Goal: Check status: Check status

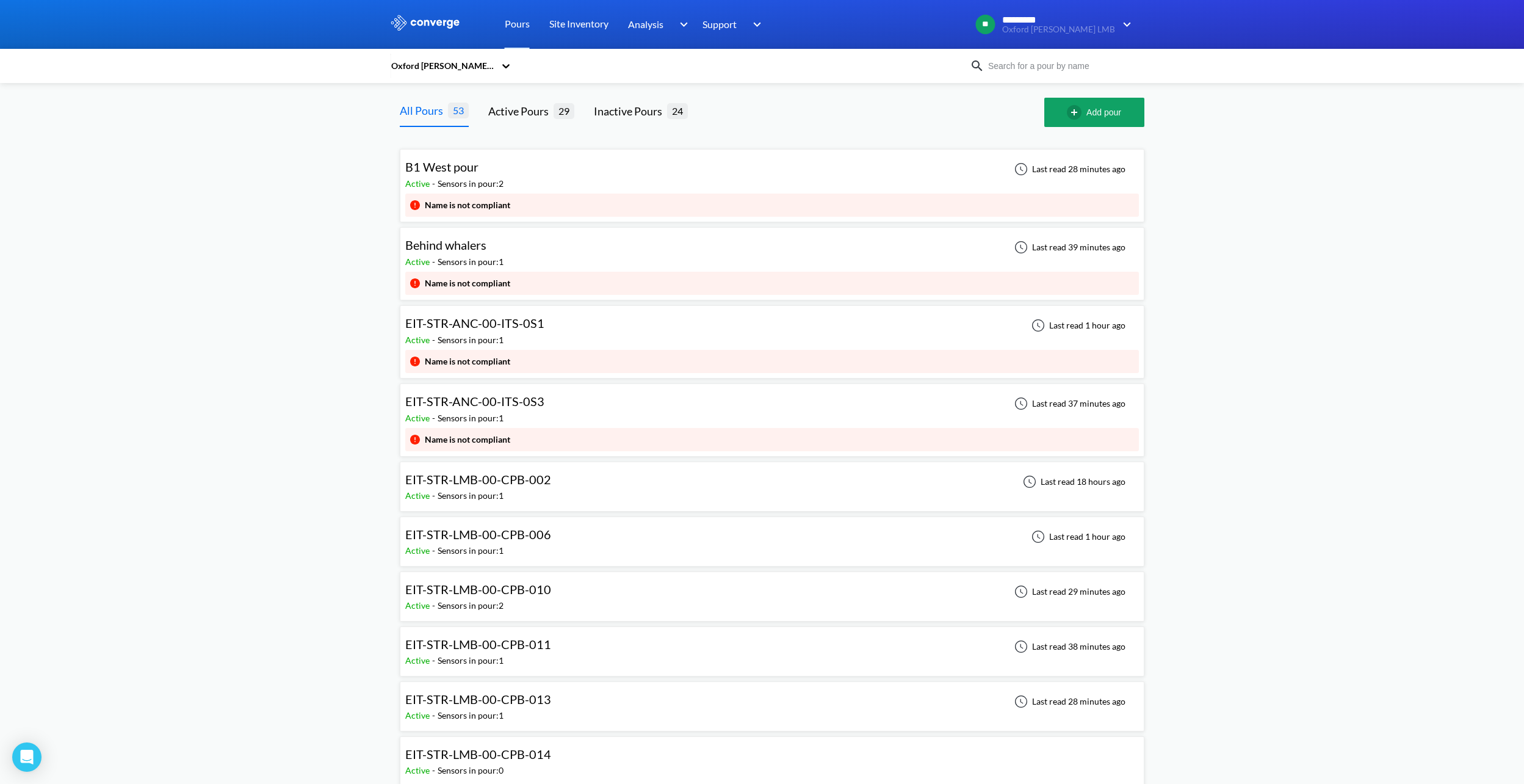
click at [523, 173] on div "B1 West pour Active - Sensors in pour: 2 Last read 28 minutes ago" at bounding box center [771, 173] width 733 height 39
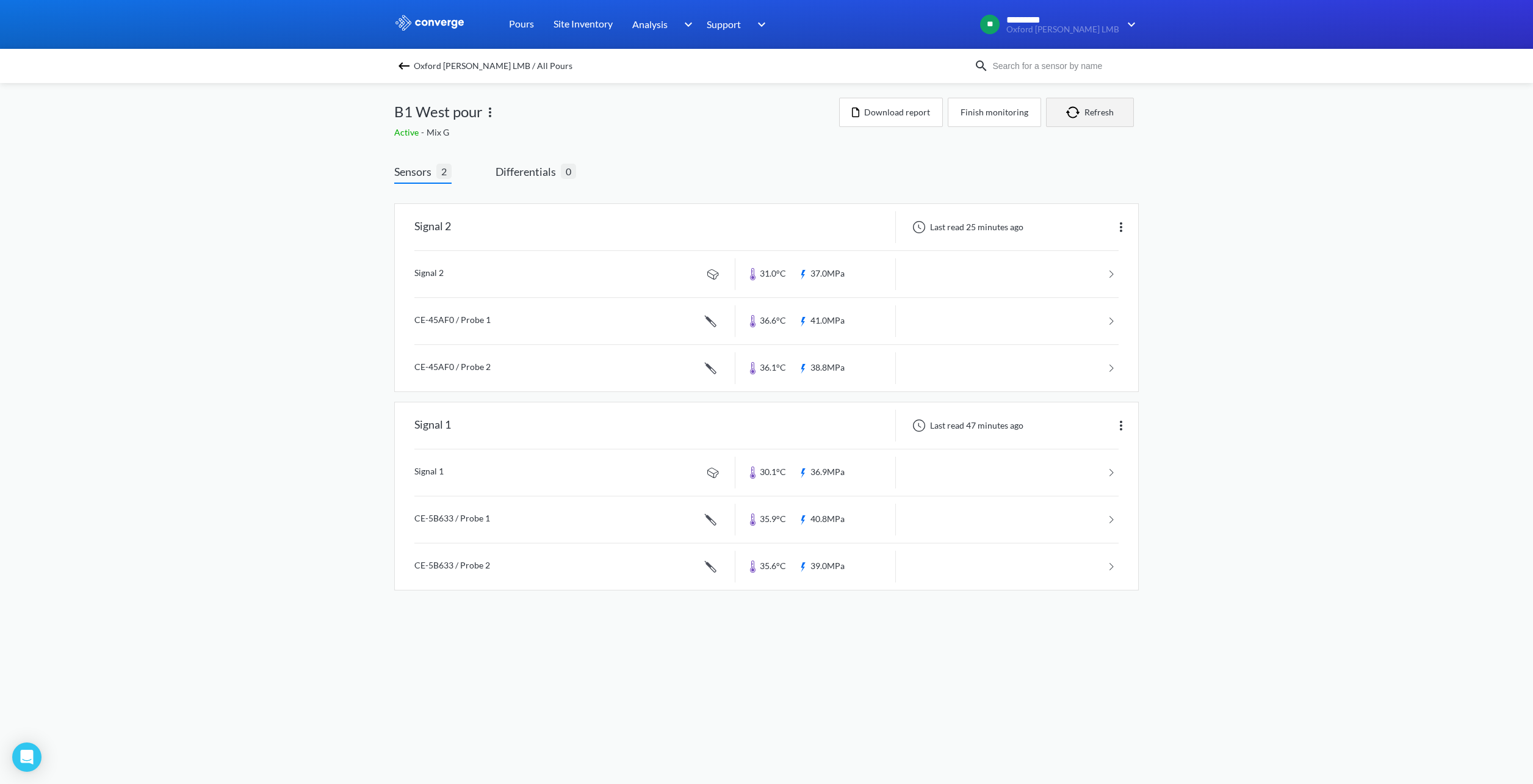
click at [1092, 117] on button "Refresh" at bounding box center [1089, 113] width 88 height 30
click at [900, 113] on button "Download report" at bounding box center [891, 113] width 103 height 30
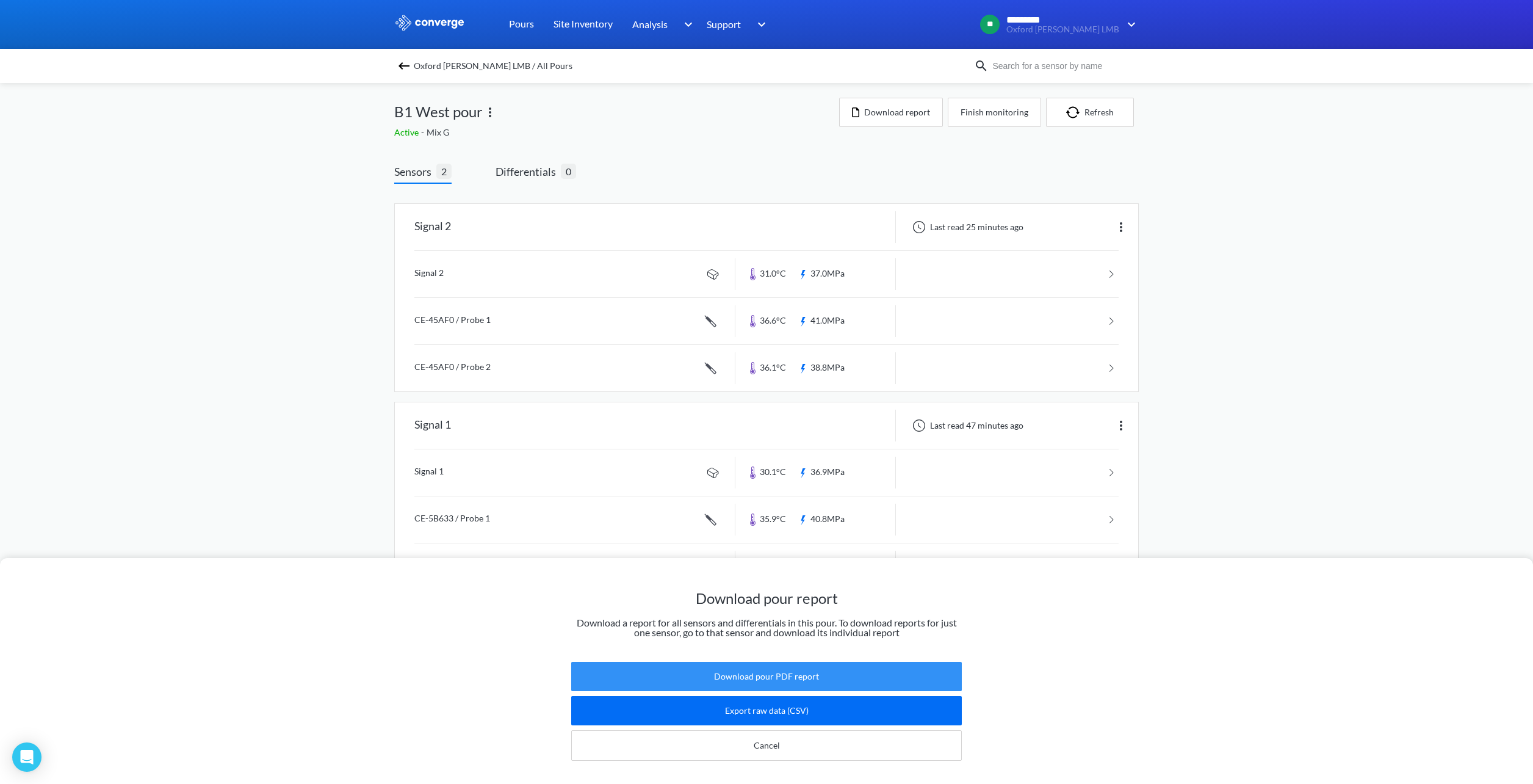
click at [705, 671] on button "Download pour PDF report" at bounding box center [766, 676] width 390 height 30
